Goal: Information Seeking & Learning: Learn about a topic

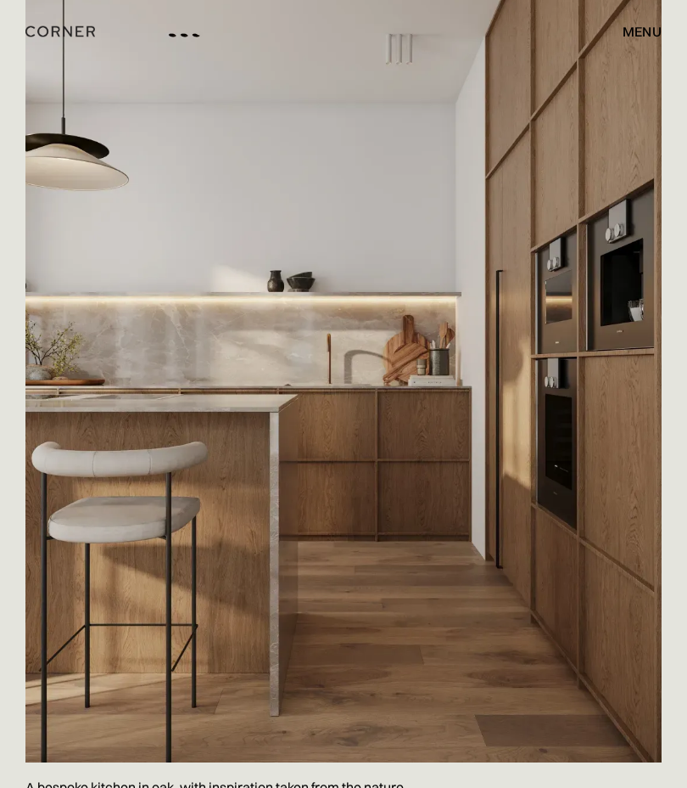
scroll to position [3728, 0]
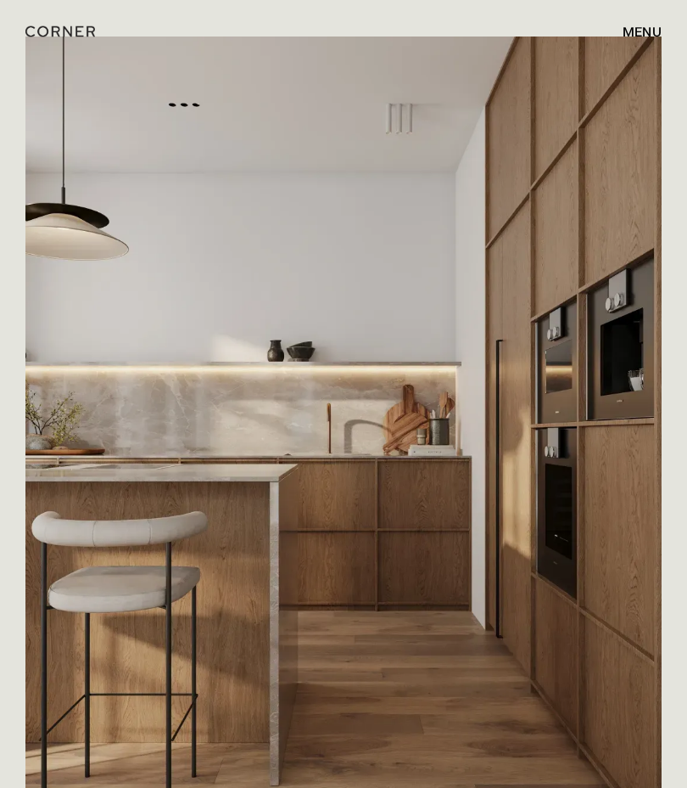
click at [642, 38] on div "menu" at bounding box center [642, 32] width 39 height 14
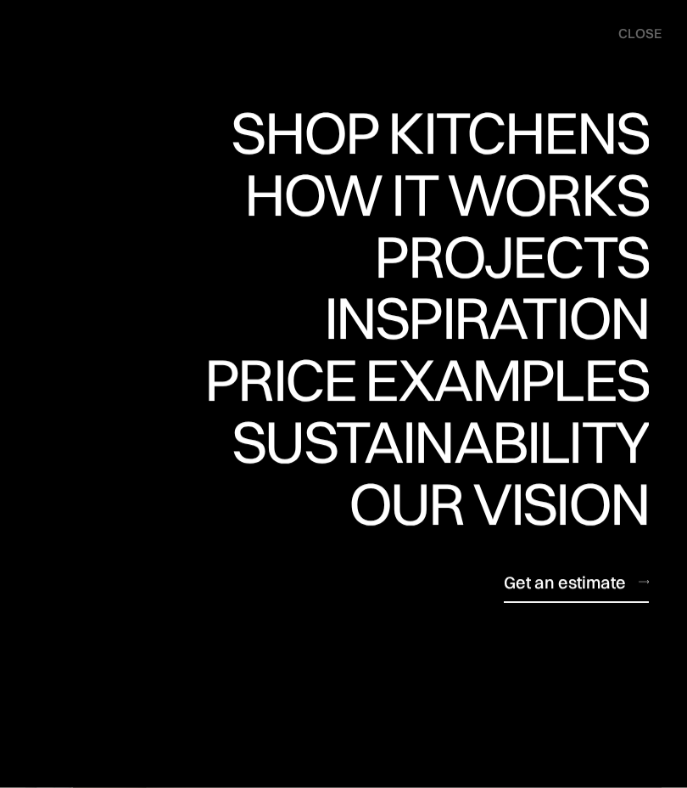
scroll to position [4059, 0]
click at [564, 145] on div "Shop Kitchens" at bounding box center [440, 133] width 418 height 59
click at [575, 141] on div "Shop Kitchens" at bounding box center [440, 133] width 418 height 59
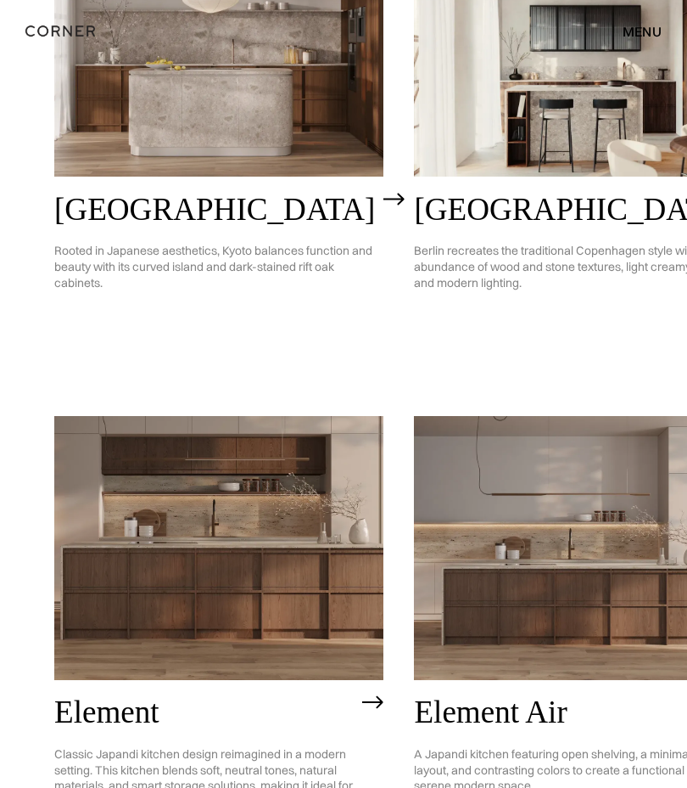
scroll to position [777, 0]
click at [278, 475] on img at bounding box center [218, 548] width 329 height 264
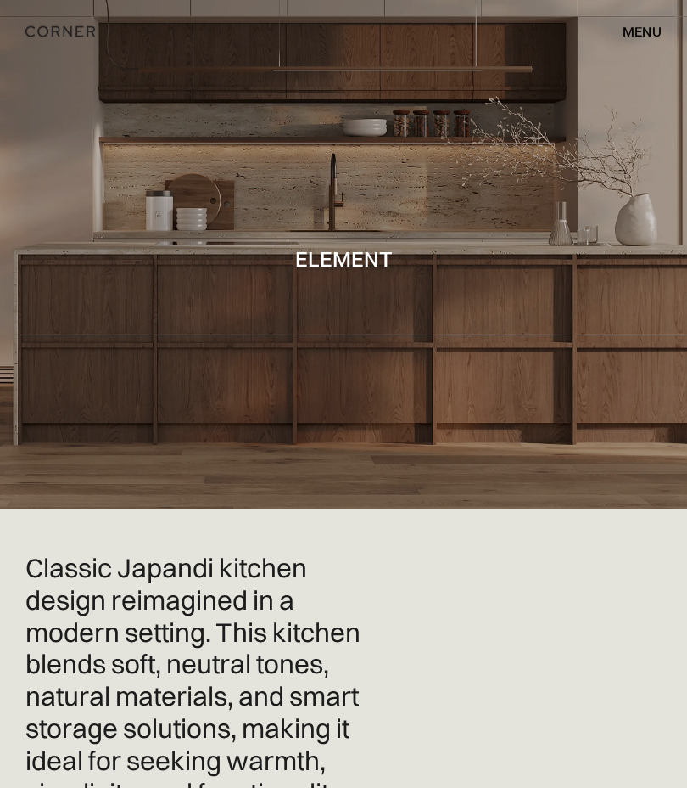
click at [457, 240] on div at bounding box center [343, 254] width 687 height 509
click at [377, 260] on h1 "Element" at bounding box center [344, 258] width 98 height 23
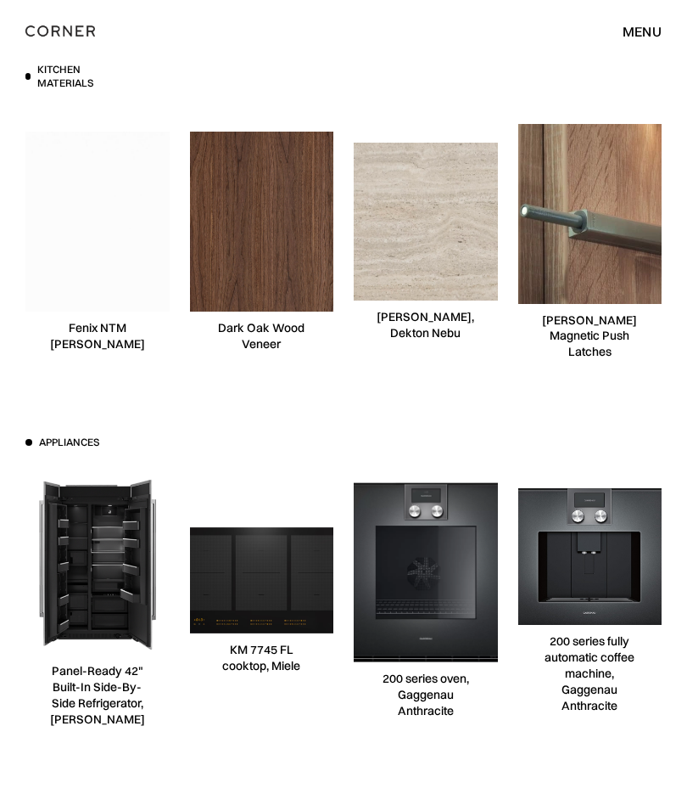
scroll to position [10693, 0]
